Goal: Task Accomplishment & Management: Manage account settings

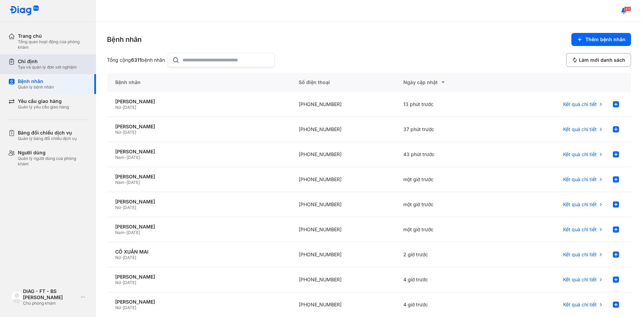
click at [45, 63] on div "Chỉ định" at bounding box center [47, 61] width 59 height 6
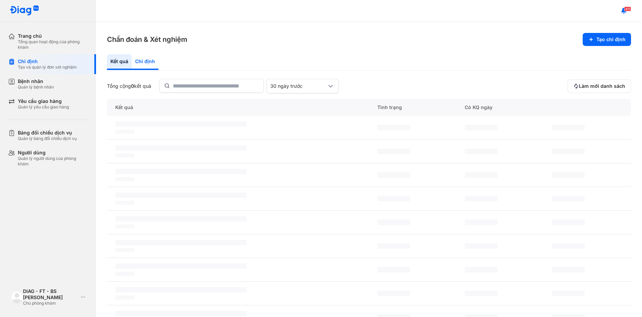
click at [145, 62] on div "Chỉ định" at bounding box center [145, 62] width 27 height 16
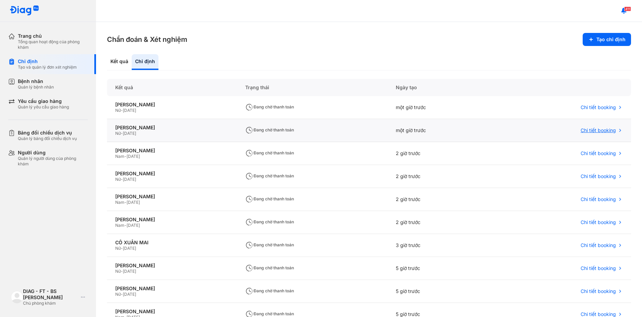
click at [589, 131] on span "Chi tiết booking" at bounding box center [598, 130] width 35 height 6
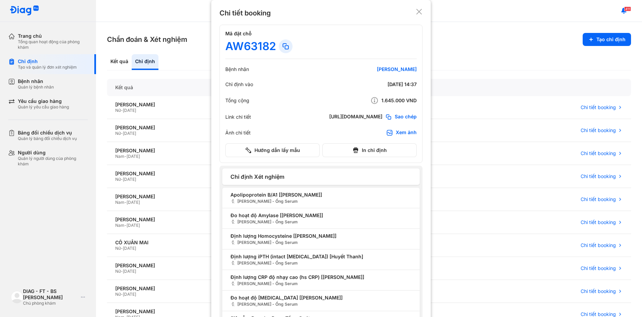
click at [416, 11] on icon at bounding box center [419, 11] width 7 height 7
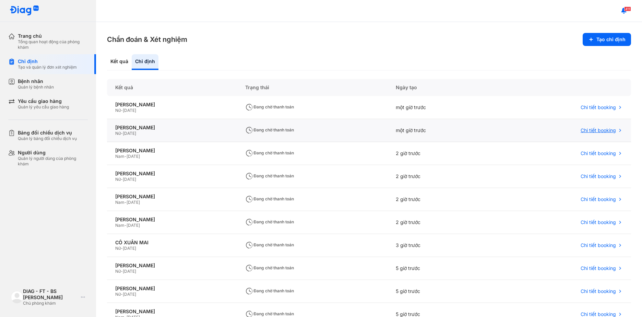
click at [586, 132] on span "Chi tiết booking" at bounding box center [598, 130] width 35 height 6
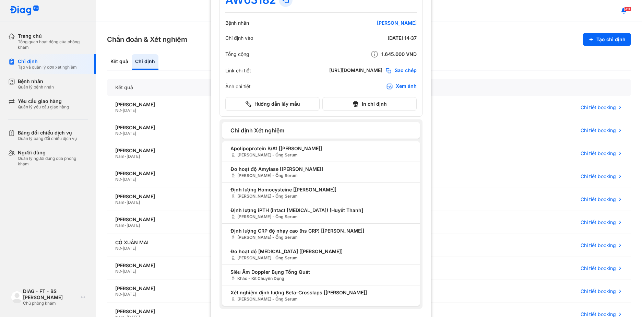
scroll to position [53, 0]
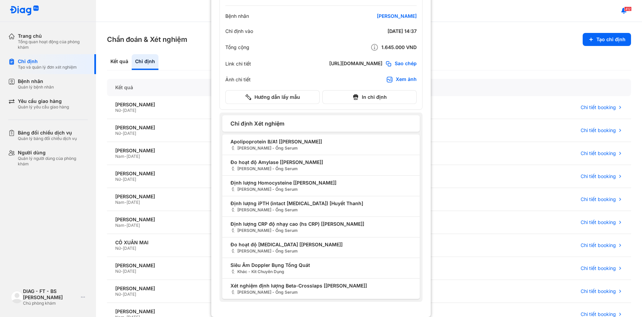
click at [36, 302] on div "Chi tiết booking Mã đặt chỗ AW63182 Bệnh nhân NGUYỄN THỊ BÍCH Chỉ định vào 23/0…" at bounding box center [321, 158] width 642 height 317
click at [38, 295] on div "Chi tiết booking Mã đặt chỗ AW63182 Bệnh nhân NGUYỄN THỊ BÍCH Chỉ định vào 23/0…" at bounding box center [321, 158] width 642 height 317
click at [460, 21] on div at bounding box center [321, 105] width 642 height 317
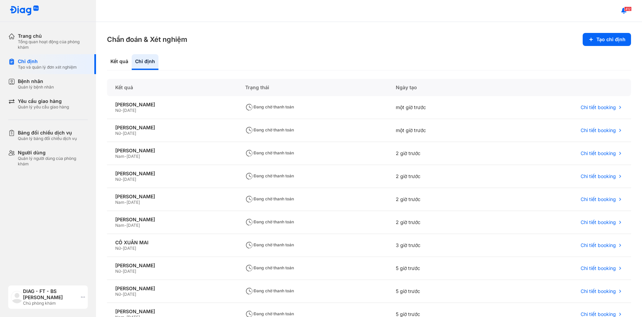
click at [40, 290] on div "DIAG - FT - BS Nguyễn Thị Ngọc Loan" at bounding box center [50, 294] width 55 height 12
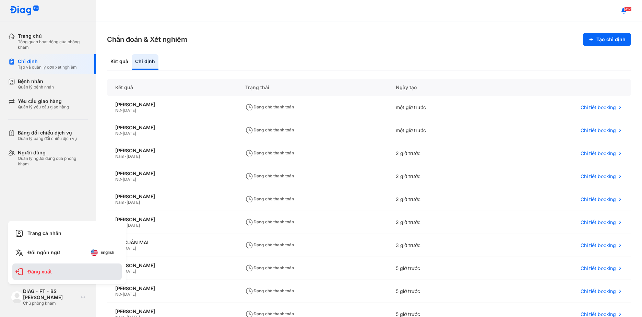
click at [35, 268] on div "Đăng xuất" at bounding box center [66, 272] width 109 height 16
